Goal: Information Seeking & Learning: Learn about a topic

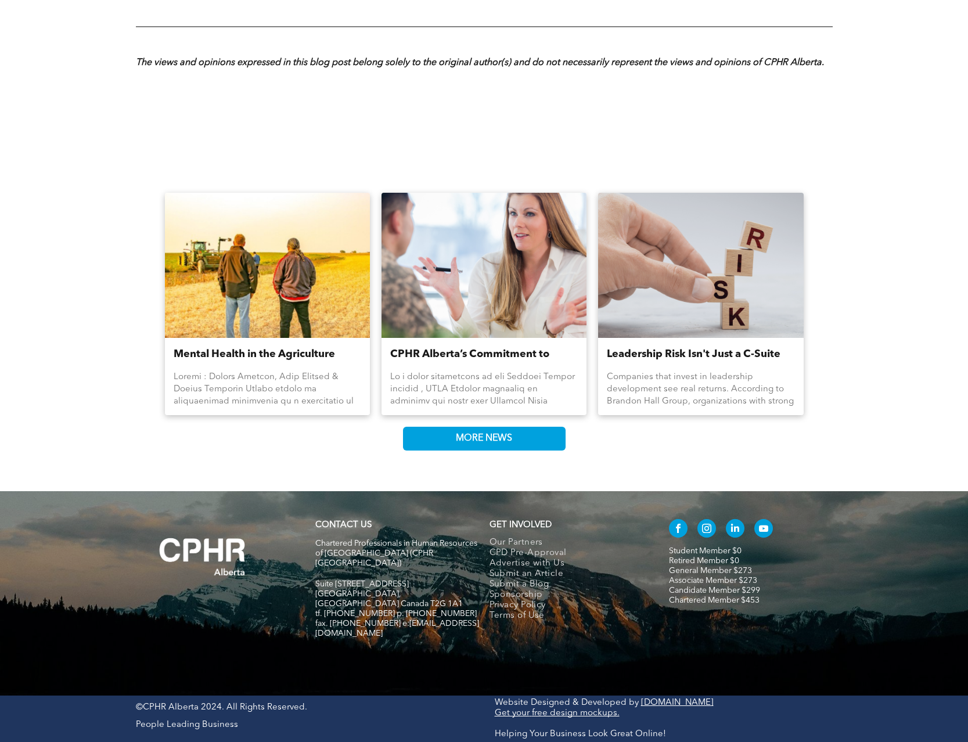
scroll to position [1224, 0]
click at [491, 450] on span "MORE NEWS" at bounding box center [484, 438] width 64 height 23
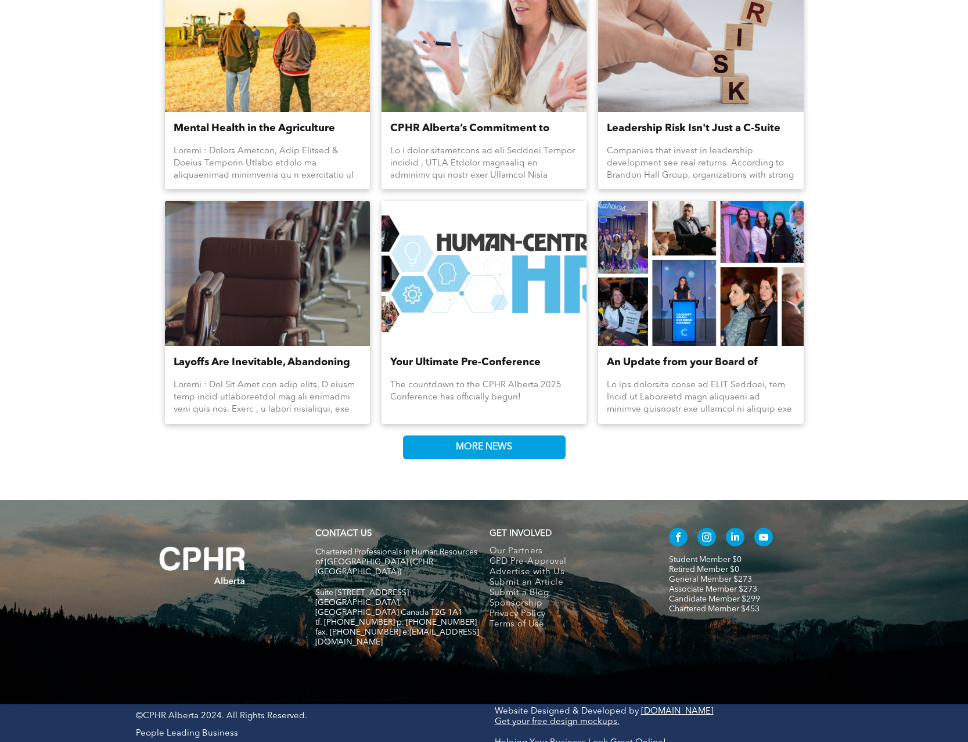
scroll to position [1458, 0]
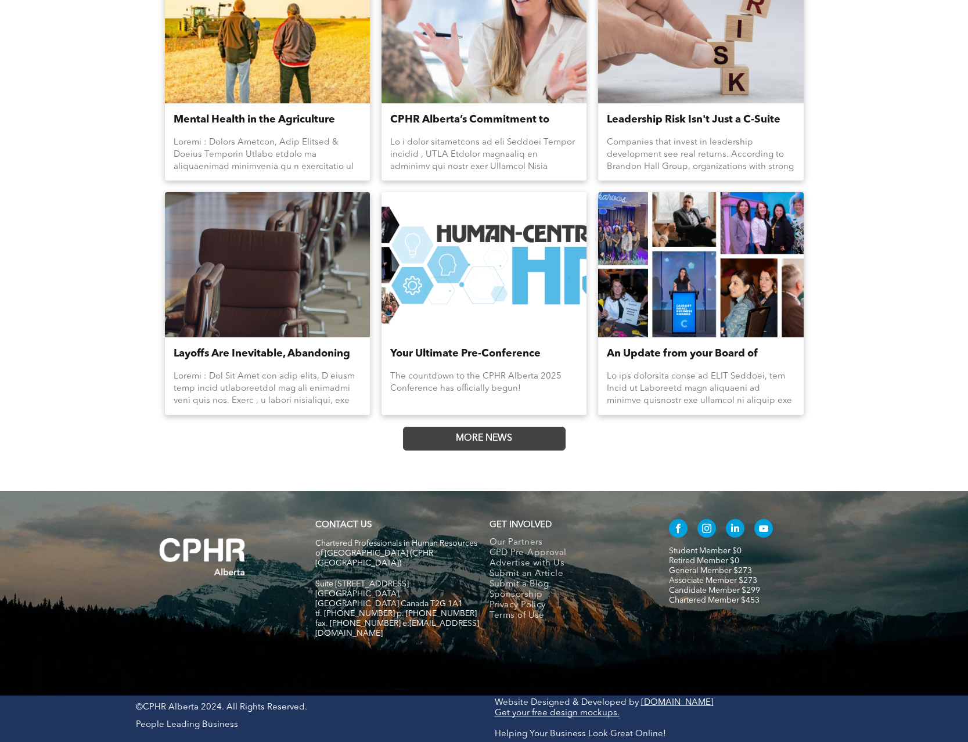
click at [547, 451] on link "MORE NEWS" at bounding box center [484, 439] width 163 height 24
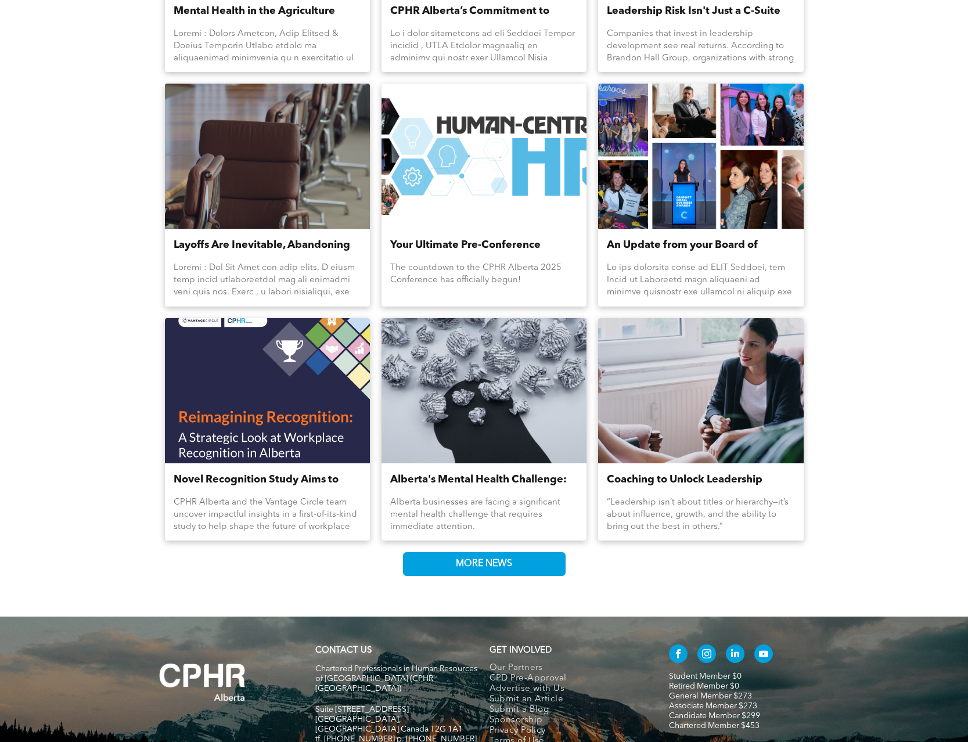
scroll to position [1693, 0]
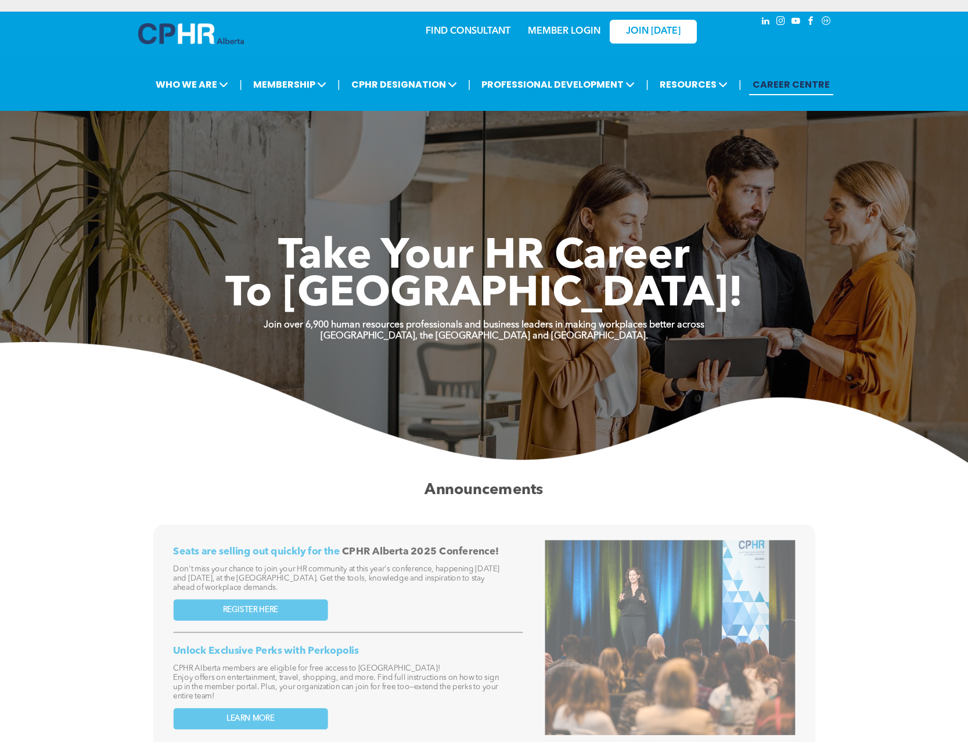
click at [544, 31] on link "MEMBER LOGIN" at bounding box center [564, 31] width 73 height 9
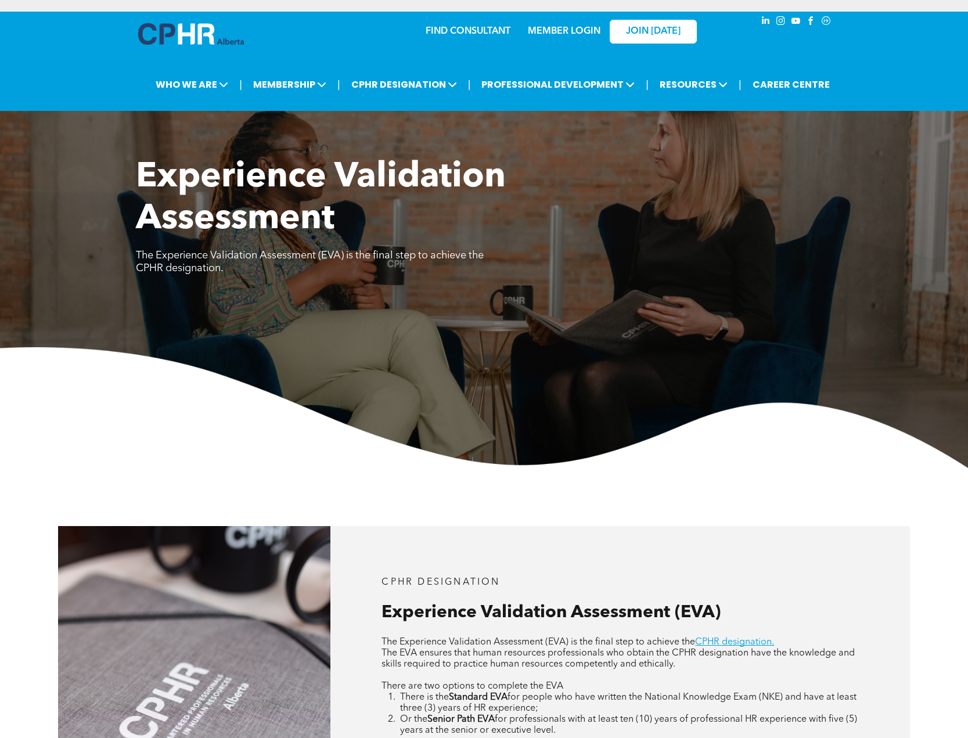
scroll to position [296, 0]
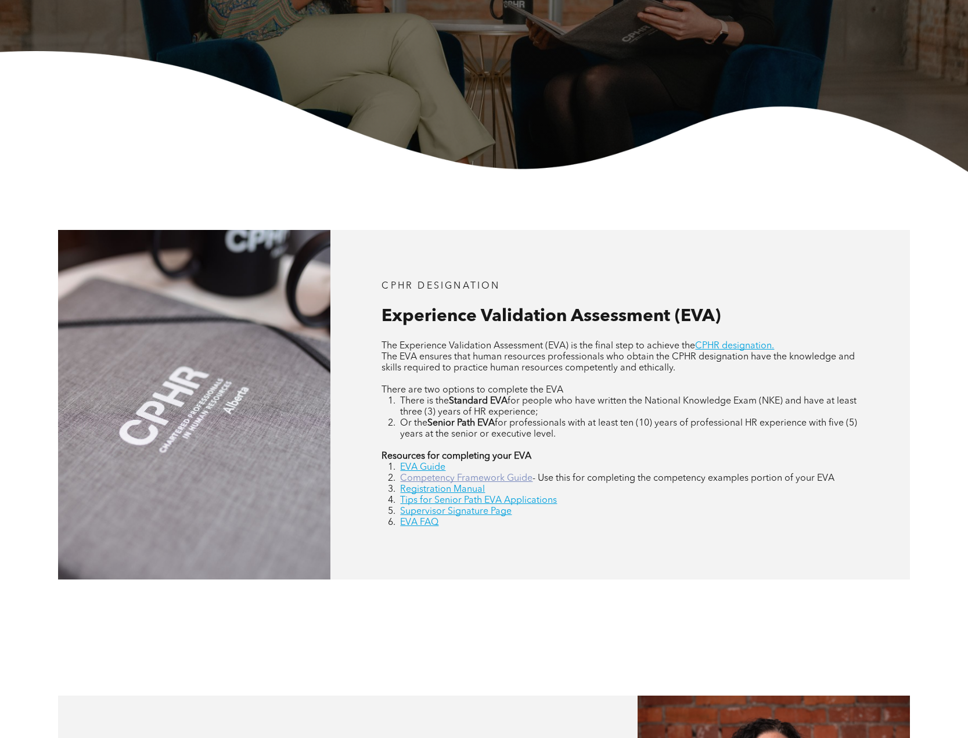
click at [414, 483] on link "Competency Framework Guide" at bounding box center [466, 478] width 132 height 9
click at [426, 516] on link "Supervisor Signature Page" at bounding box center [456, 511] width 112 height 9
click at [428, 527] on link "EVA FAQ" at bounding box center [419, 522] width 38 height 9
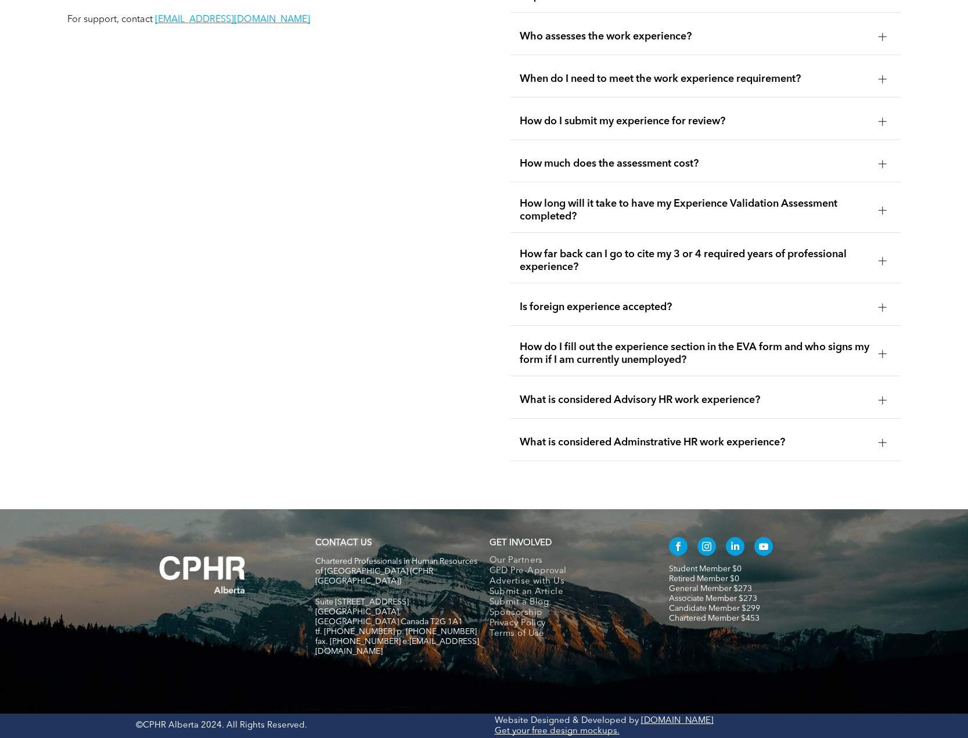
scroll to position [2246, 0]
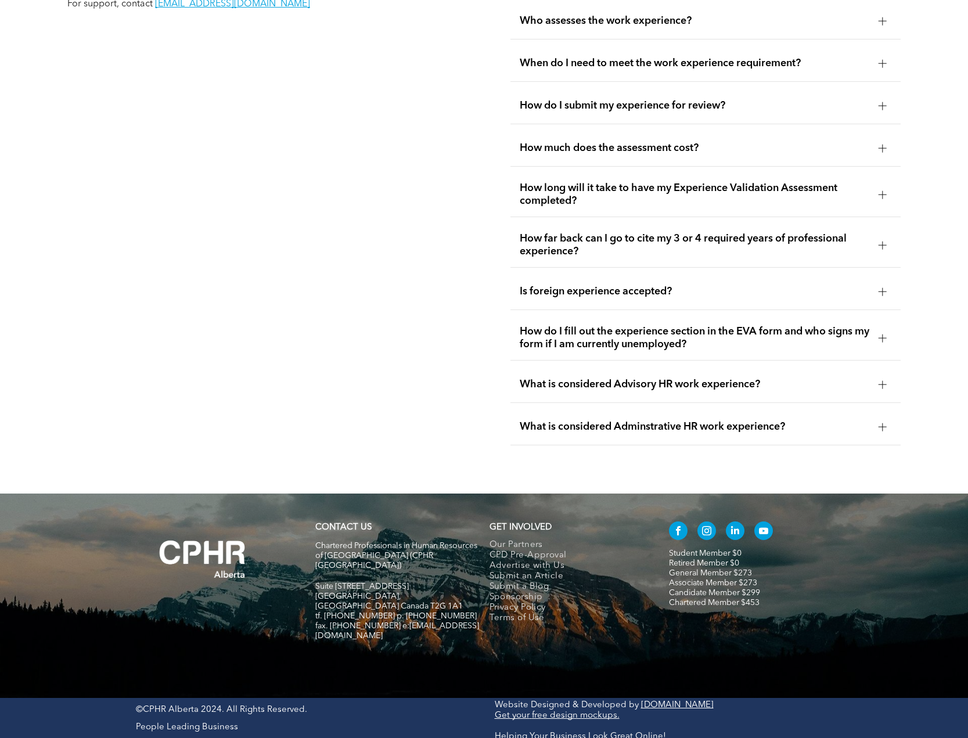
click at [562, 207] on span "How long will it take to have my Experience Validation Assessment completed?" at bounding box center [695, 195] width 350 height 26
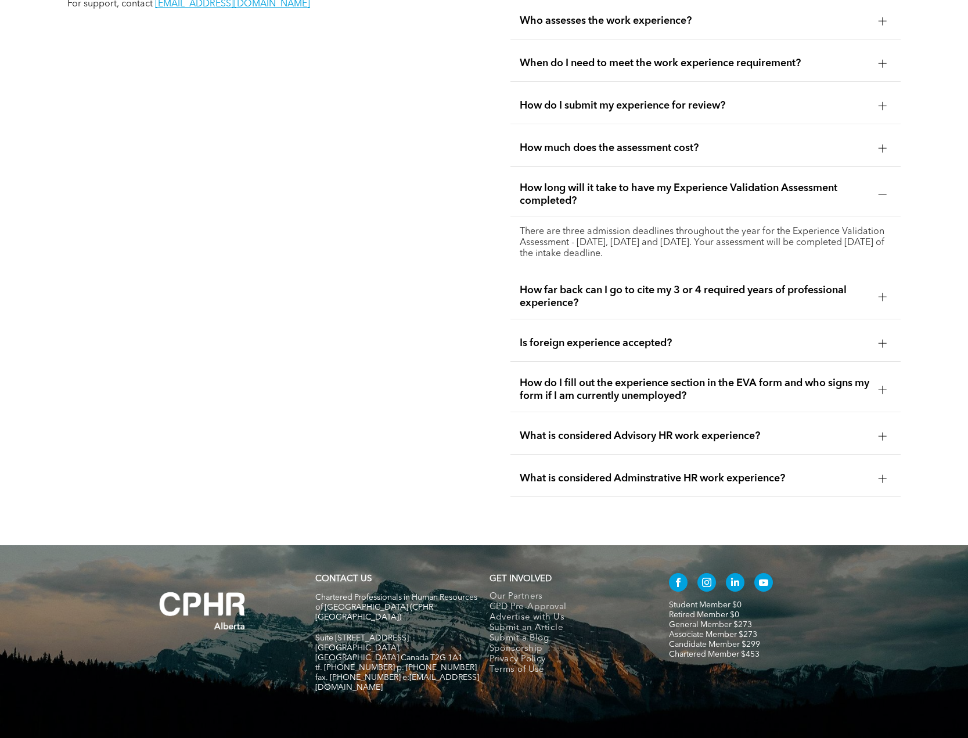
click at [552, 310] on span "How far back can I go to cite my 3 or 4 required years of professional experien…" at bounding box center [695, 297] width 350 height 26
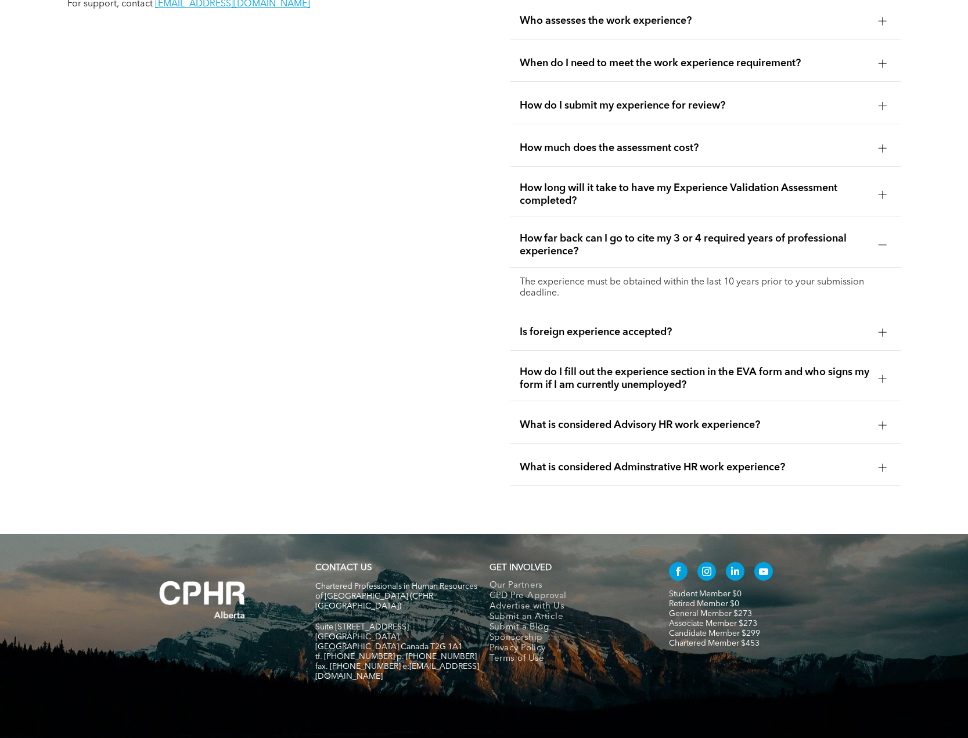
click at [555, 346] on div "Is foreign experience accepted?" at bounding box center [706, 332] width 390 height 37
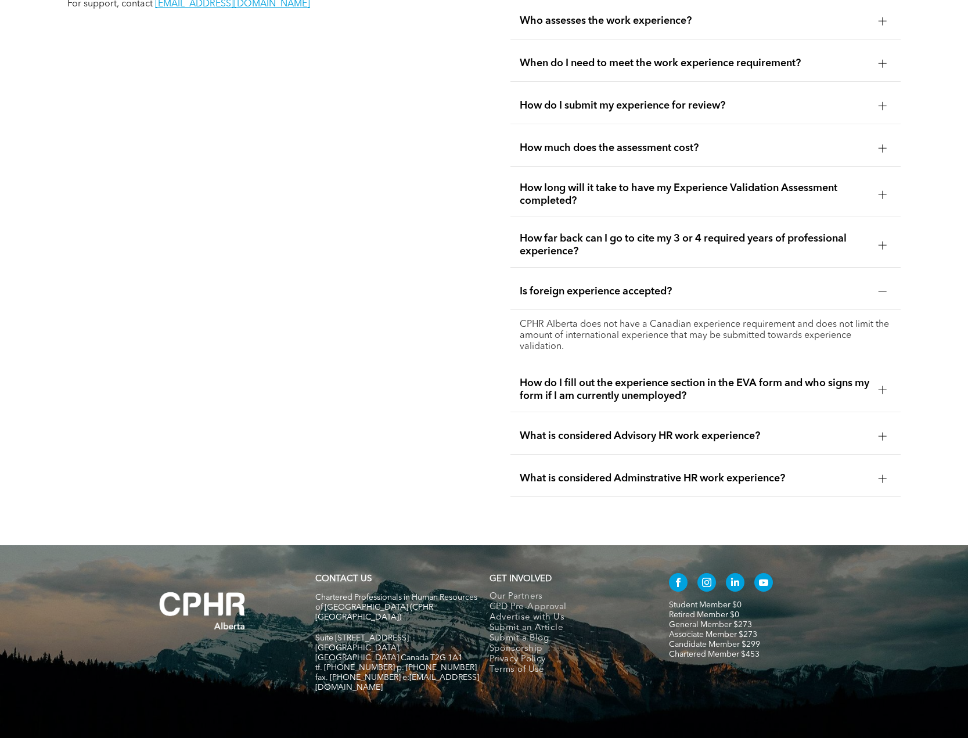
click at [590, 443] on span "What is considered Advisory HR work experience?" at bounding box center [695, 436] width 350 height 13
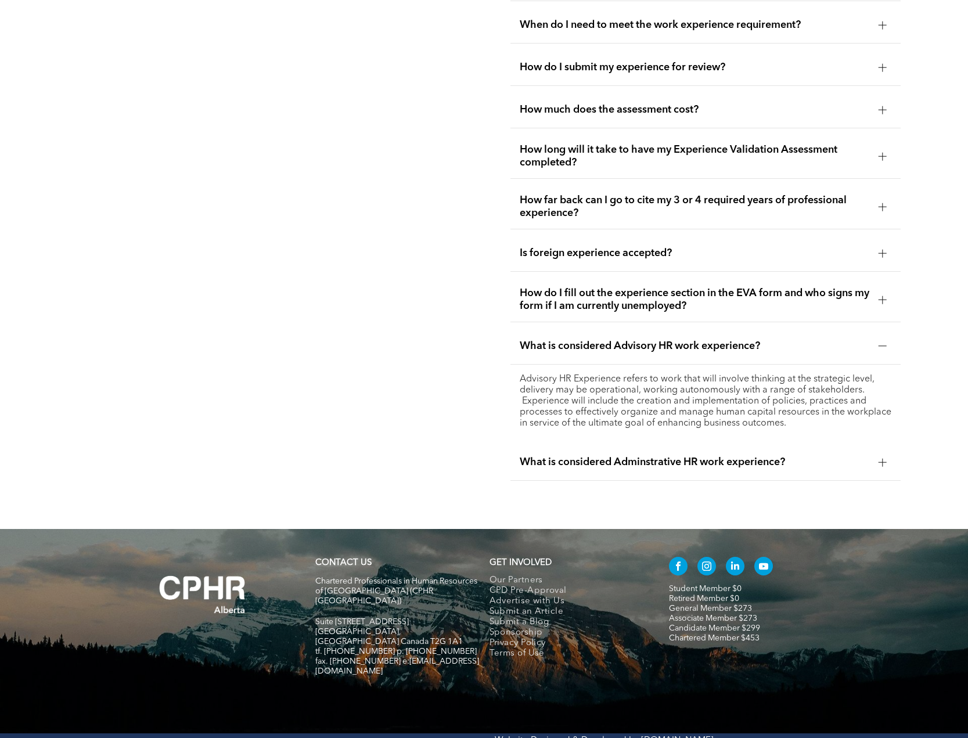
scroll to position [2305, 0]
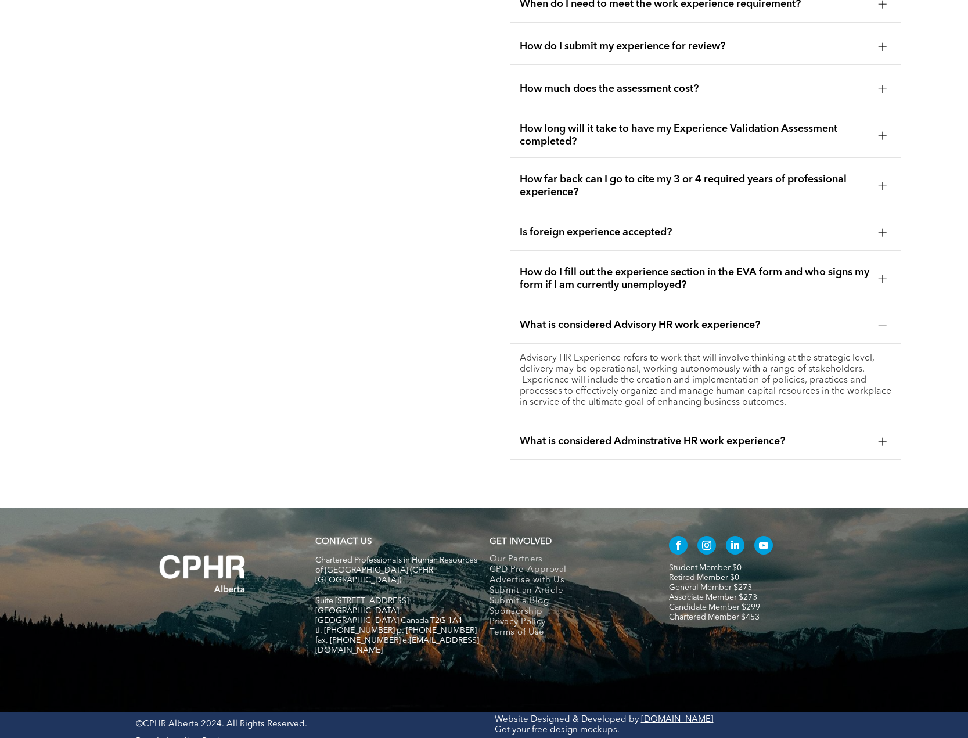
click at [558, 452] on div "What is considered Adminstrative HR work experience?" at bounding box center [706, 441] width 390 height 37
